Goal: Find specific page/section: Find specific page/section

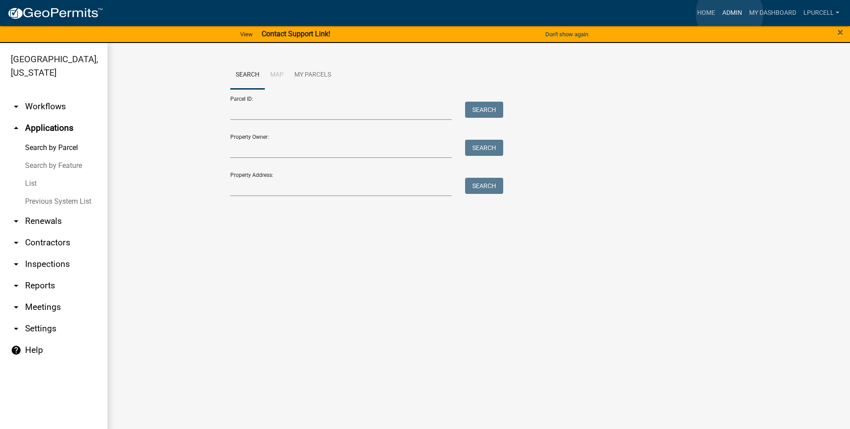
click at [729, 13] on link "Admin" at bounding box center [731, 12] width 27 height 17
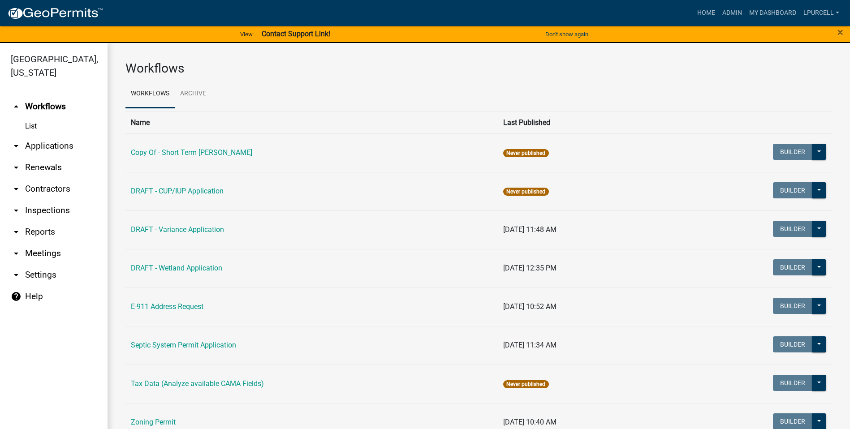
click at [33, 229] on link "arrow_drop_down Reports" at bounding box center [53, 231] width 107 height 21
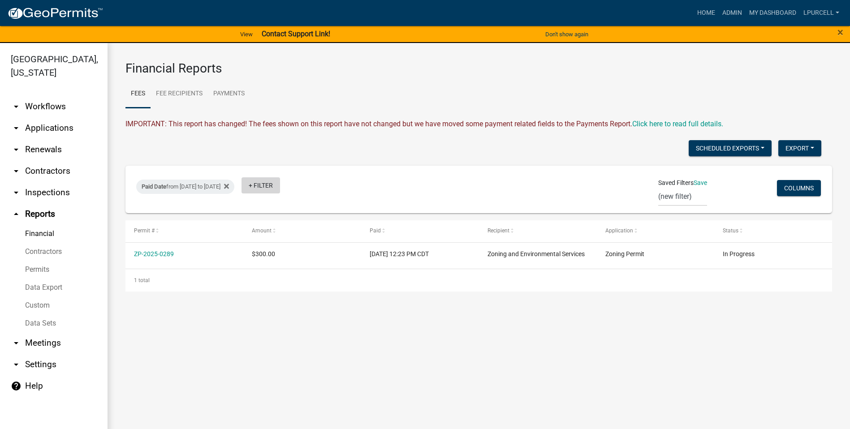
click at [280, 185] on link "+ Filter" at bounding box center [260, 185] width 39 height 16
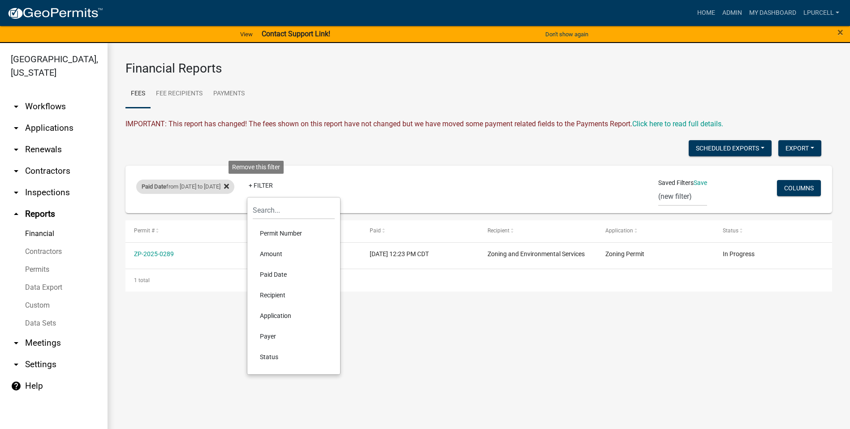
click at [229, 186] on fa-icon at bounding box center [224, 187] width 9 height 14
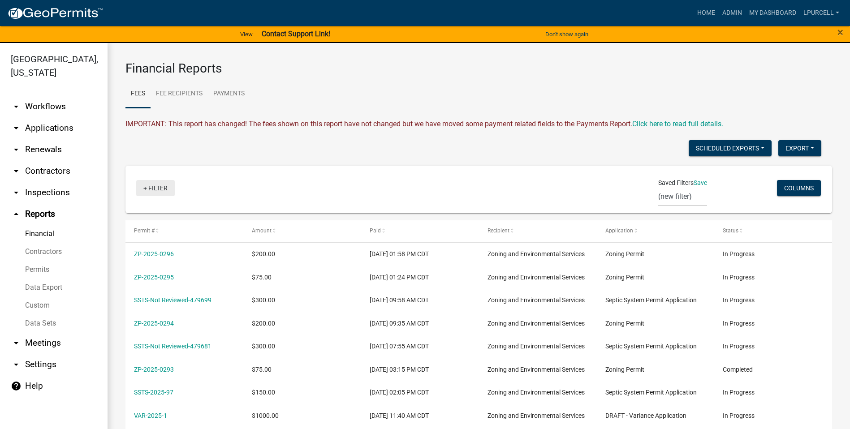
click at [150, 186] on link "+ Filter" at bounding box center [155, 188] width 39 height 16
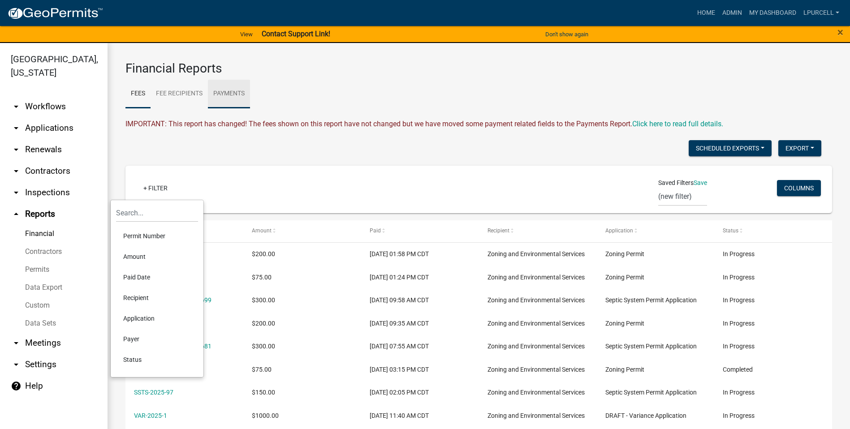
click at [226, 91] on link "Payments" at bounding box center [229, 94] width 42 height 29
